Goal: Task Accomplishment & Management: Complete application form

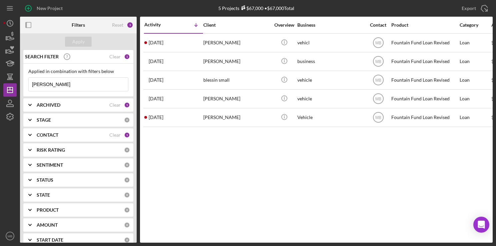
click at [95, 85] on input "[PERSON_NAME]" at bounding box center [78, 84] width 99 height 13
type input "r"
type input "[PERSON_NAME]"
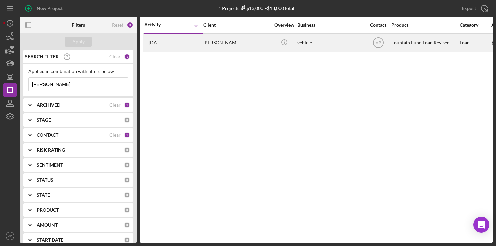
click at [242, 45] on div "[PERSON_NAME]" at bounding box center [236, 43] width 67 height 18
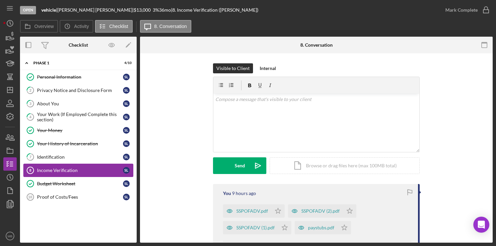
click at [71, 175] on link "Income Verification 8 Income Verification S L" at bounding box center [78, 170] width 110 height 13
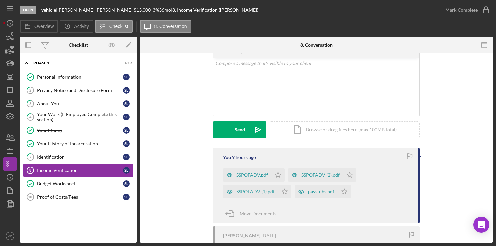
scroll to position [38, 0]
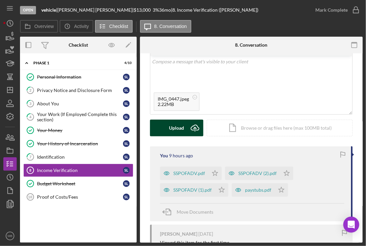
click at [174, 130] on div "Upload" at bounding box center [176, 128] width 15 height 17
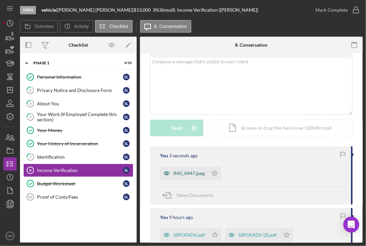
click at [185, 173] on div "IMG_0447.jpeg" at bounding box center [188, 173] width 31 height 5
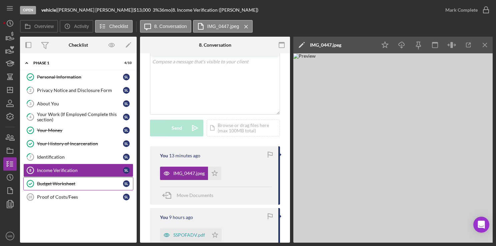
click at [64, 186] on link "Budget Worksheet Budget Worksheet S L" at bounding box center [78, 183] width 110 height 13
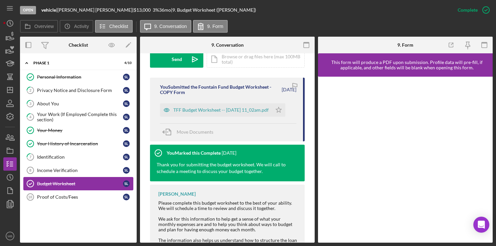
scroll to position [207, 0]
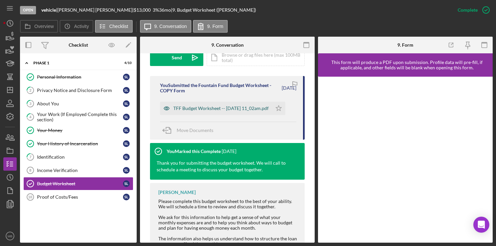
click at [248, 111] on div "TFF Budget Worksheet -- [DATE] 11_02am.pdf" at bounding box center [220, 108] width 95 height 5
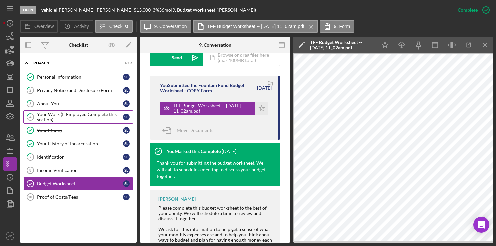
click at [80, 120] on div "Your Work (If Employed Complete this section)" at bounding box center [80, 117] width 86 height 11
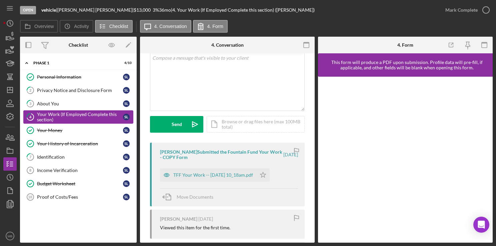
scroll to position [42, 0]
click at [223, 177] on div "TFF Your Work -- [DATE] 10_18am.pdf" at bounding box center [208, 173] width 96 height 13
